Goal: Information Seeking & Learning: Find contact information

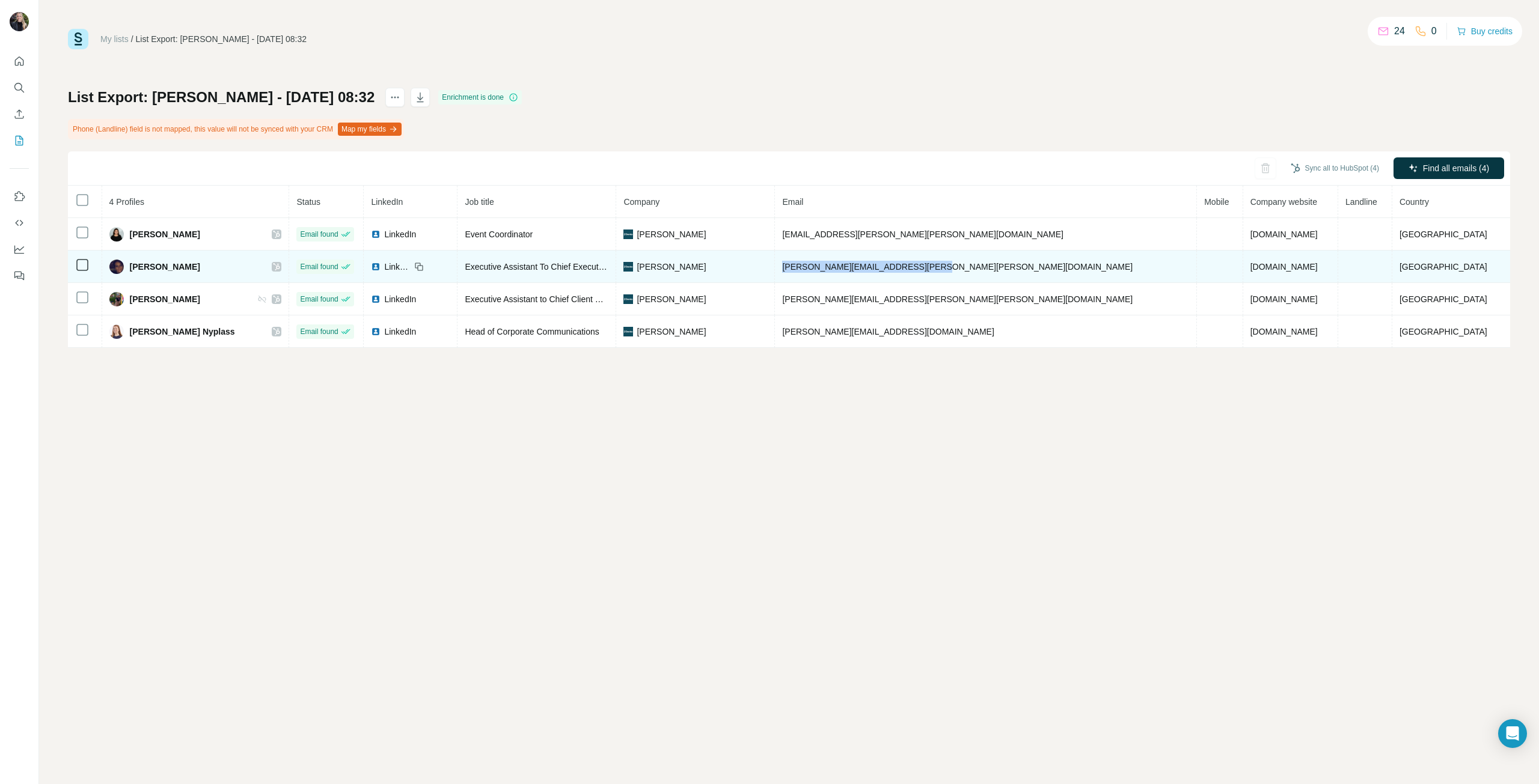
drag, startPoint x: 996, startPoint y: 270, endPoint x: 820, endPoint y: 274, distance: 176.0
click at [820, 274] on td "jayne.broadhurst@davies-group.com" at bounding box center [986, 267] width 422 height 32
copy span "jayne.broadhurst@davies-group.com"
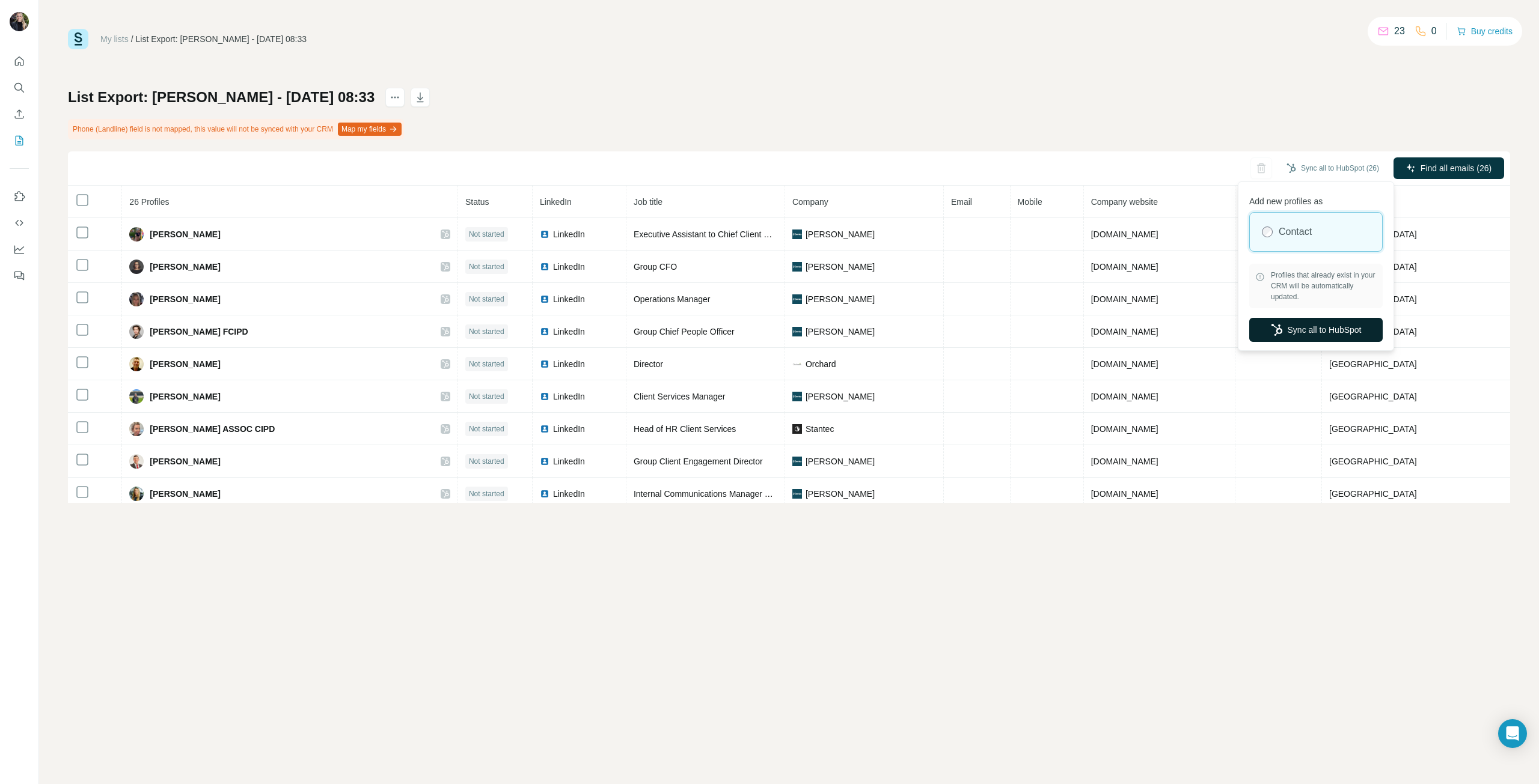
click at [1317, 331] on button "Sync all to HubSpot" at bounding box center [1316, 330] width 134 height 24
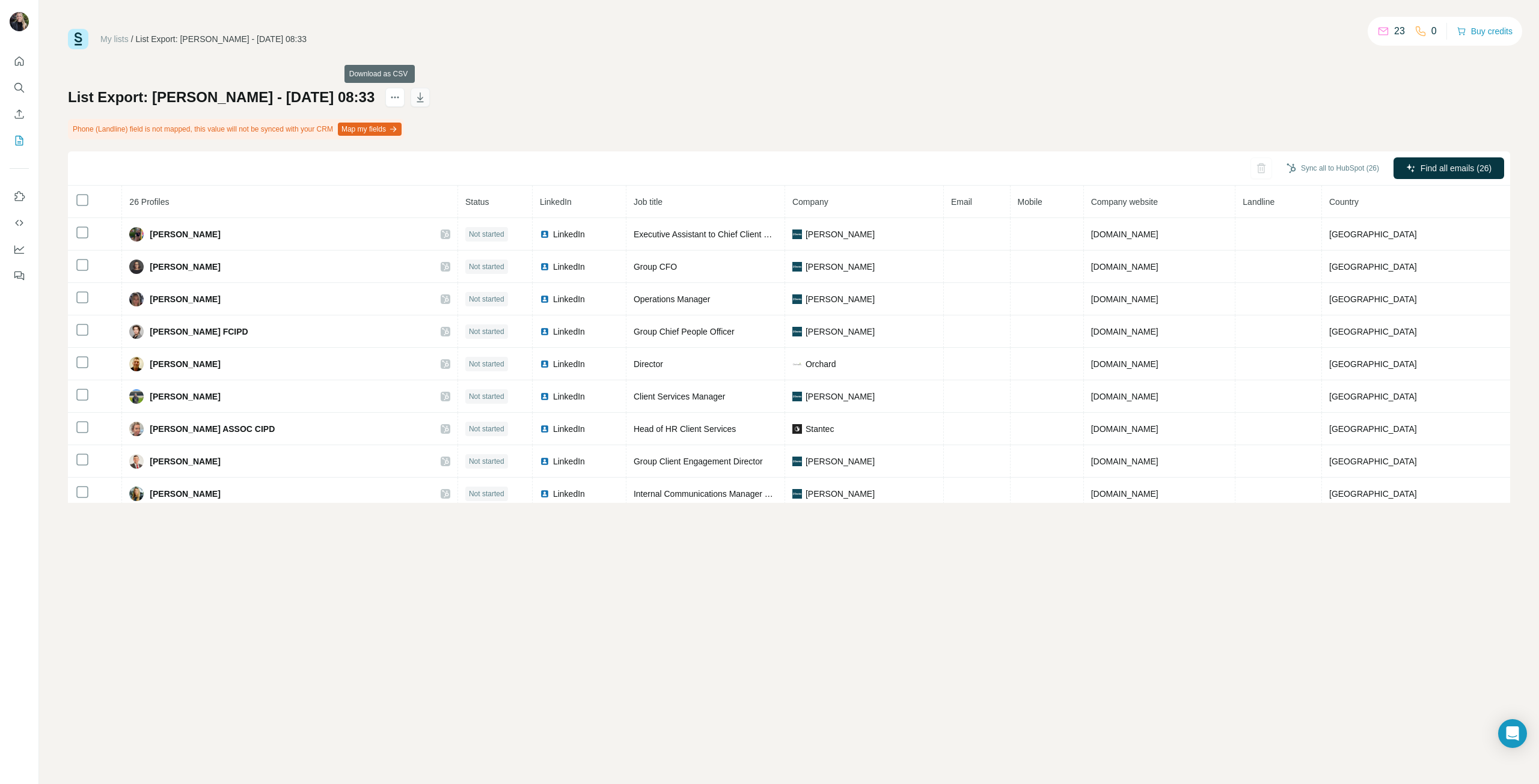
click at [417, 99] on icon "button" at bounding box center [419, 99] width 6 height 3
click at [1472, 171] on span "Find all emails (26)" at bounding box center [1455, 168] width 71 height 12
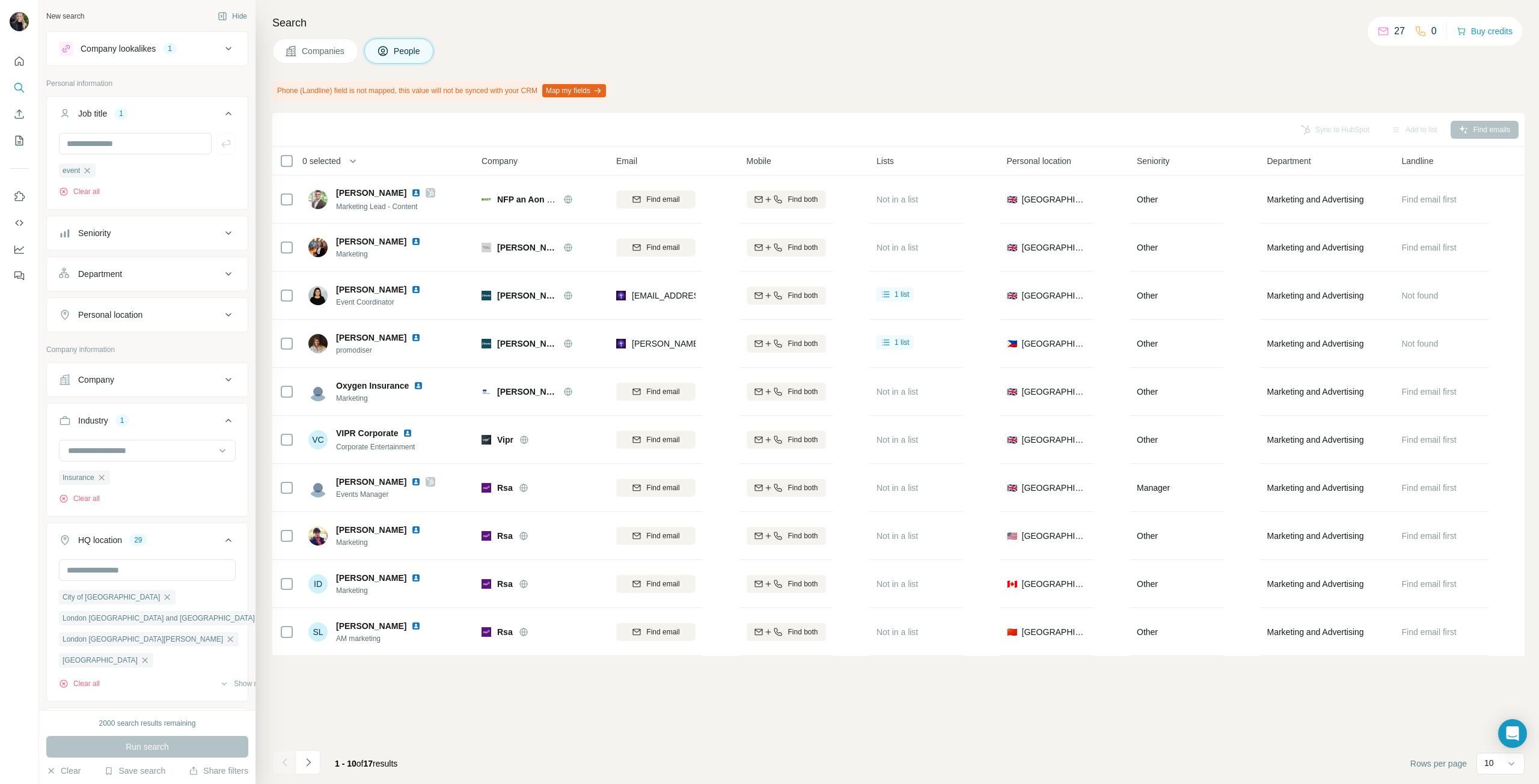
scroll to position [476, 0]
click at [307, 764] on icon "Navigate to next page" at bounding box center [309, 763] width 12 height 12
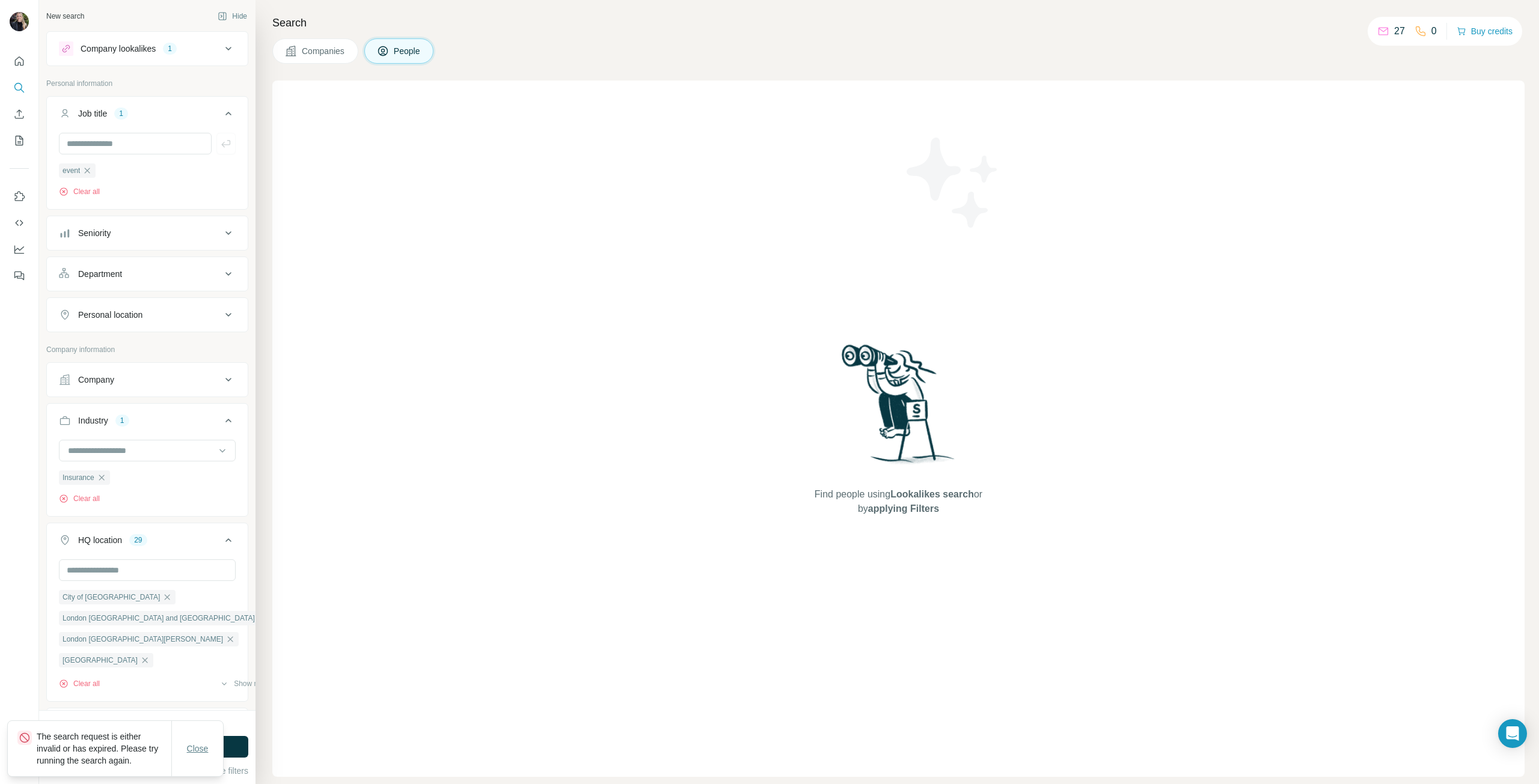
click at [197, 751] on span "Close" at bounding box center [197, 748] width 21 height 12
click at [309, 50] on span "Companies" at bounding box center [323, 51] width 43 height 12
